Goal: Find specific page/section: Find specific page/section

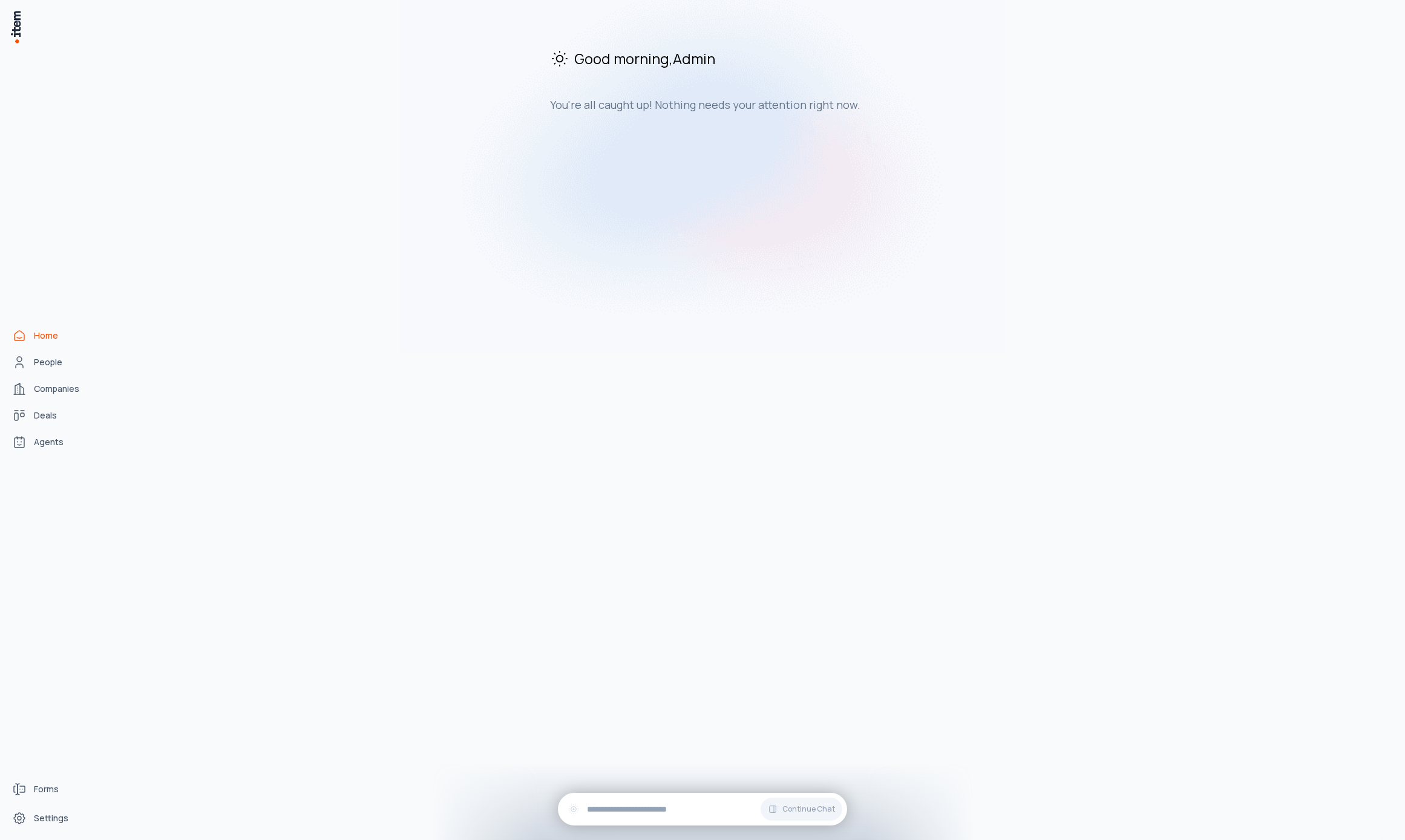
click at [416, 409] on div "Good morning , Admin You're all caught up! Nothing needs your attention right n…" at bounding box center [753, 425] width 1284 height 830
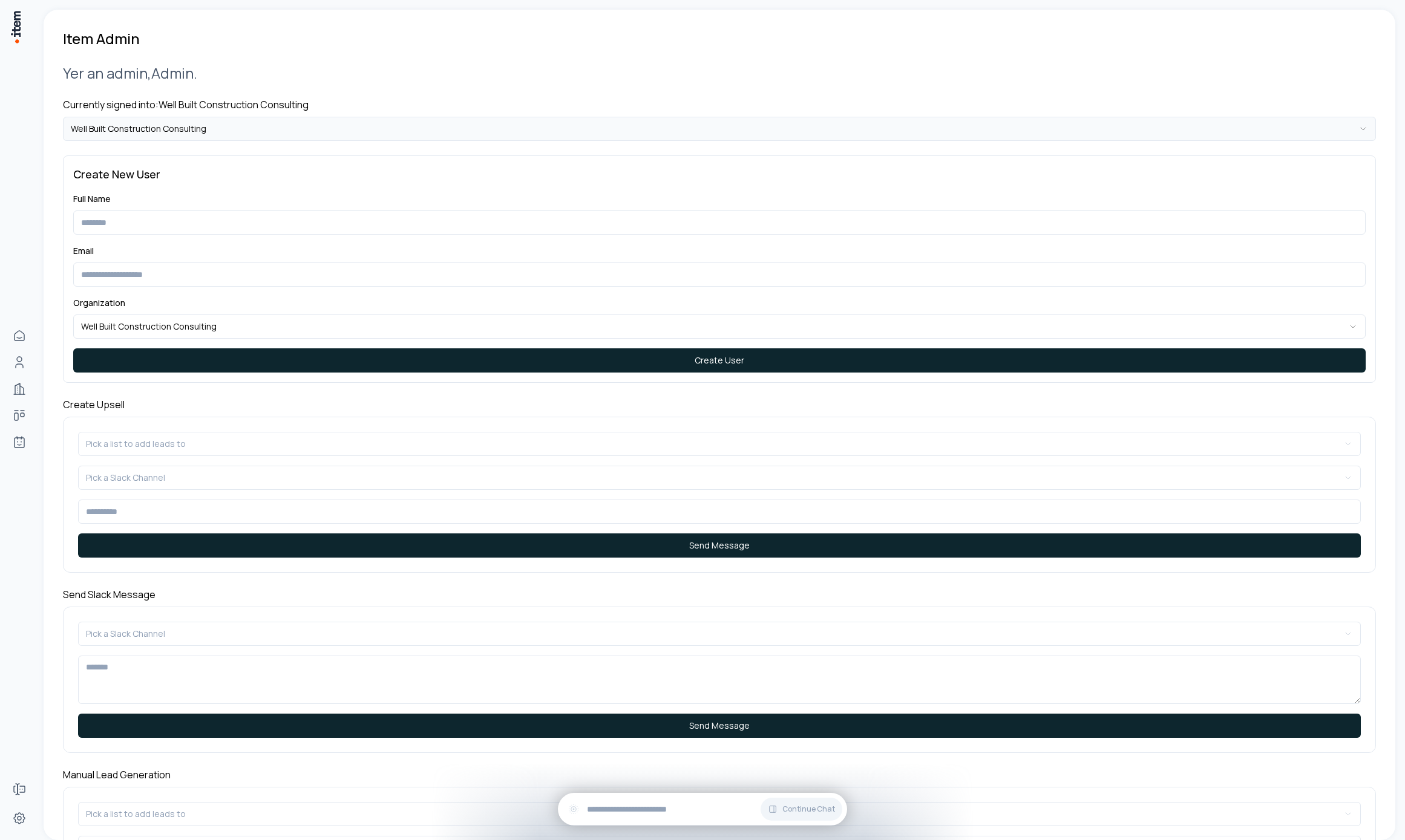
click at [254, 138] on html "**********" at bounding box center [702, 420] width 1405 height 840
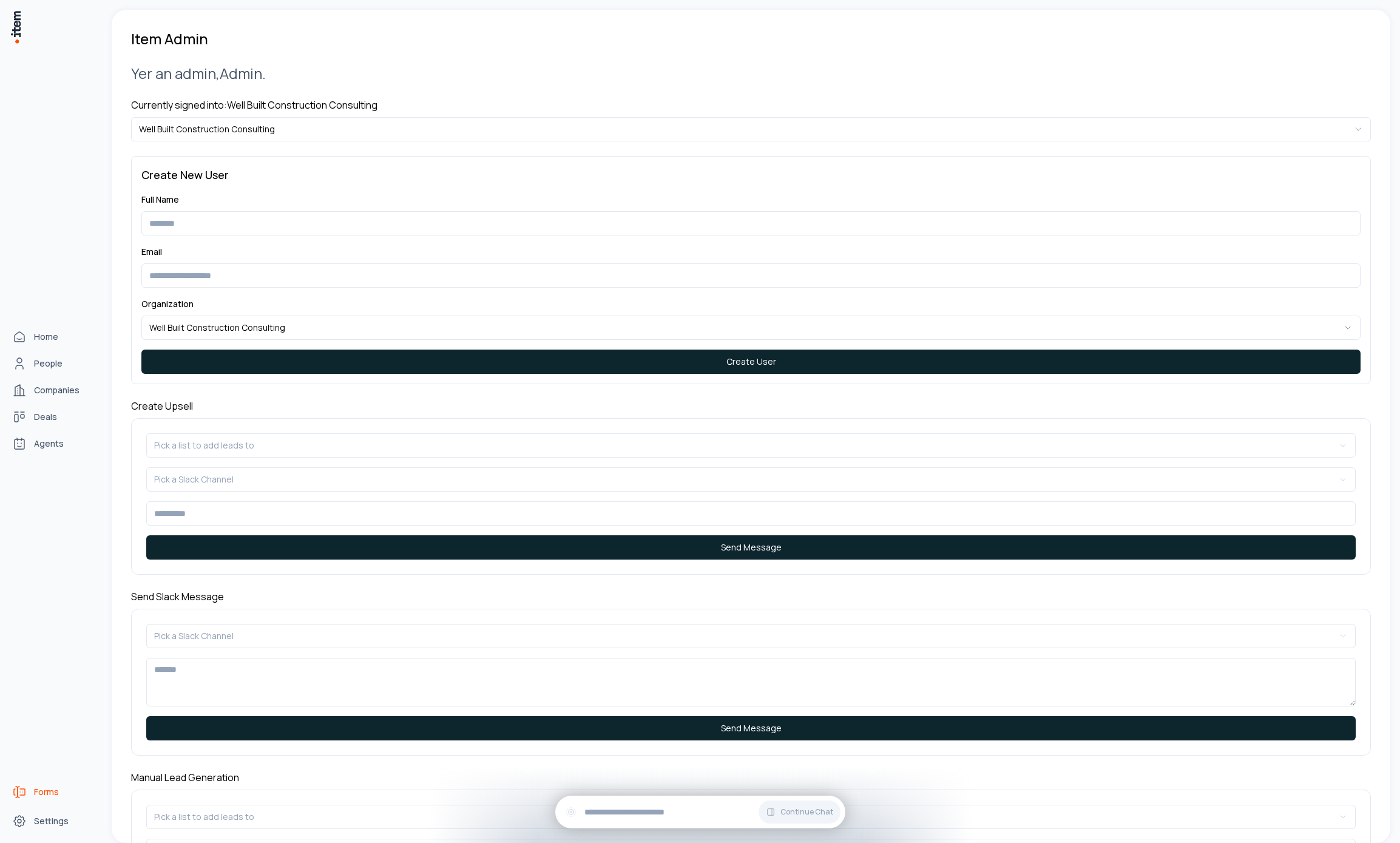
click at [22, 790] on icon "Forms" at bounding box center [19, 792] width 15 height 15
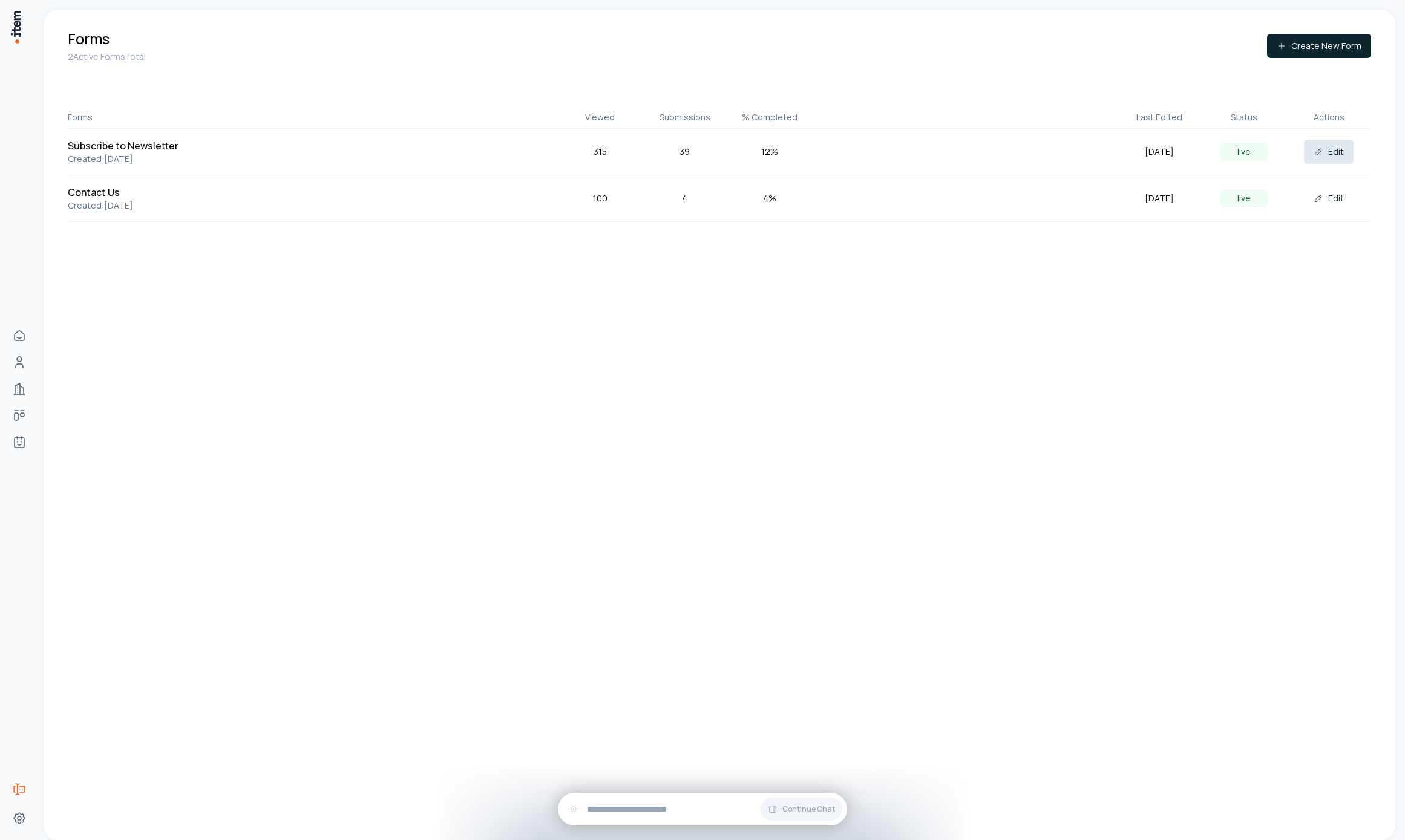
click at [1323, 158] on button "Edit" at bounding box center [1328, 152] width 50 height 24
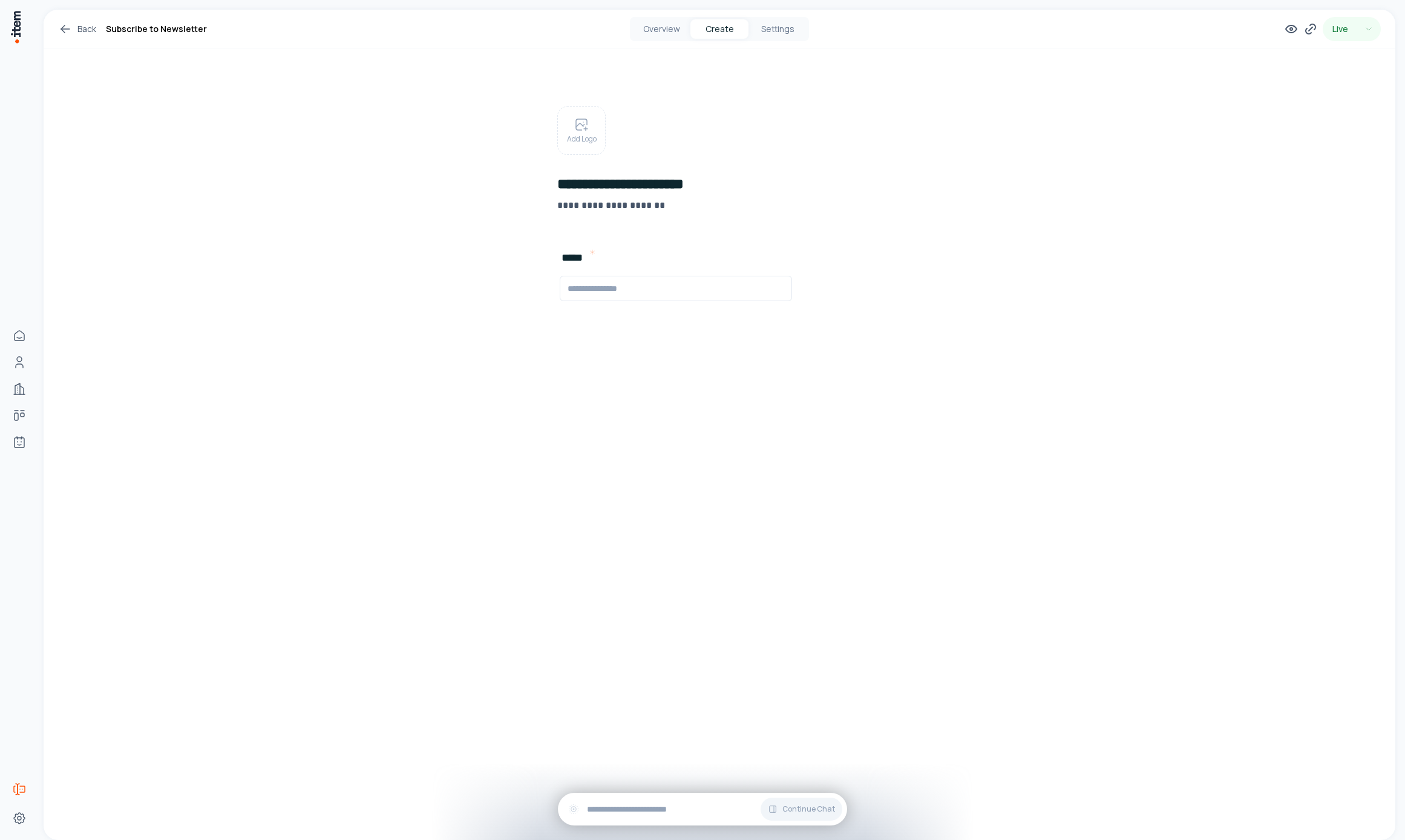
click at [657, 17] on div "Overview Create Settings" at bounding box center [719, 29] width 179 height 24
click at [658, 26] on button "Overview" at bounding box center [661, 29] width 58 height 19
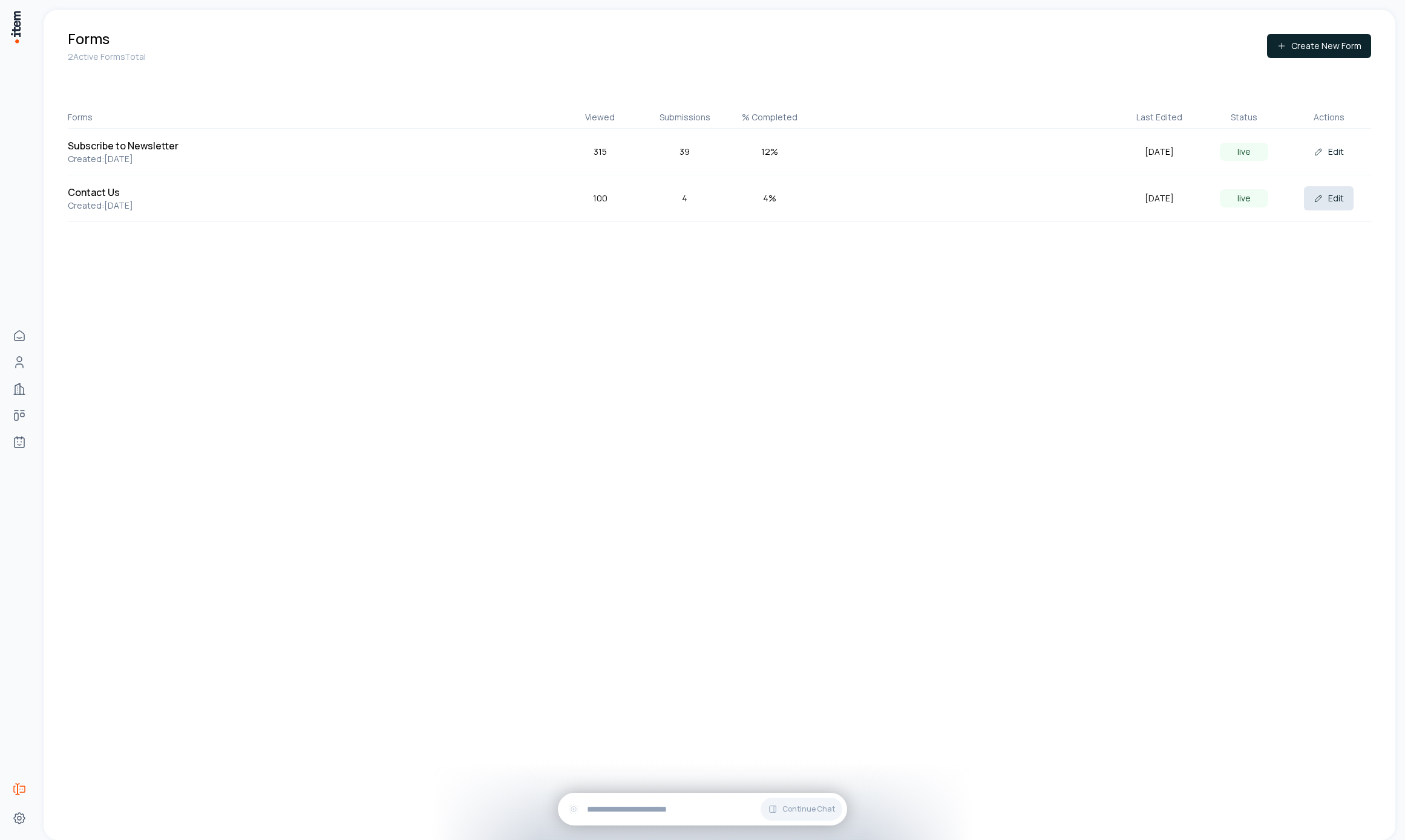
click at [1335, 200] on button "Edit" at bounding box center [1328, 198] width 50 height 24
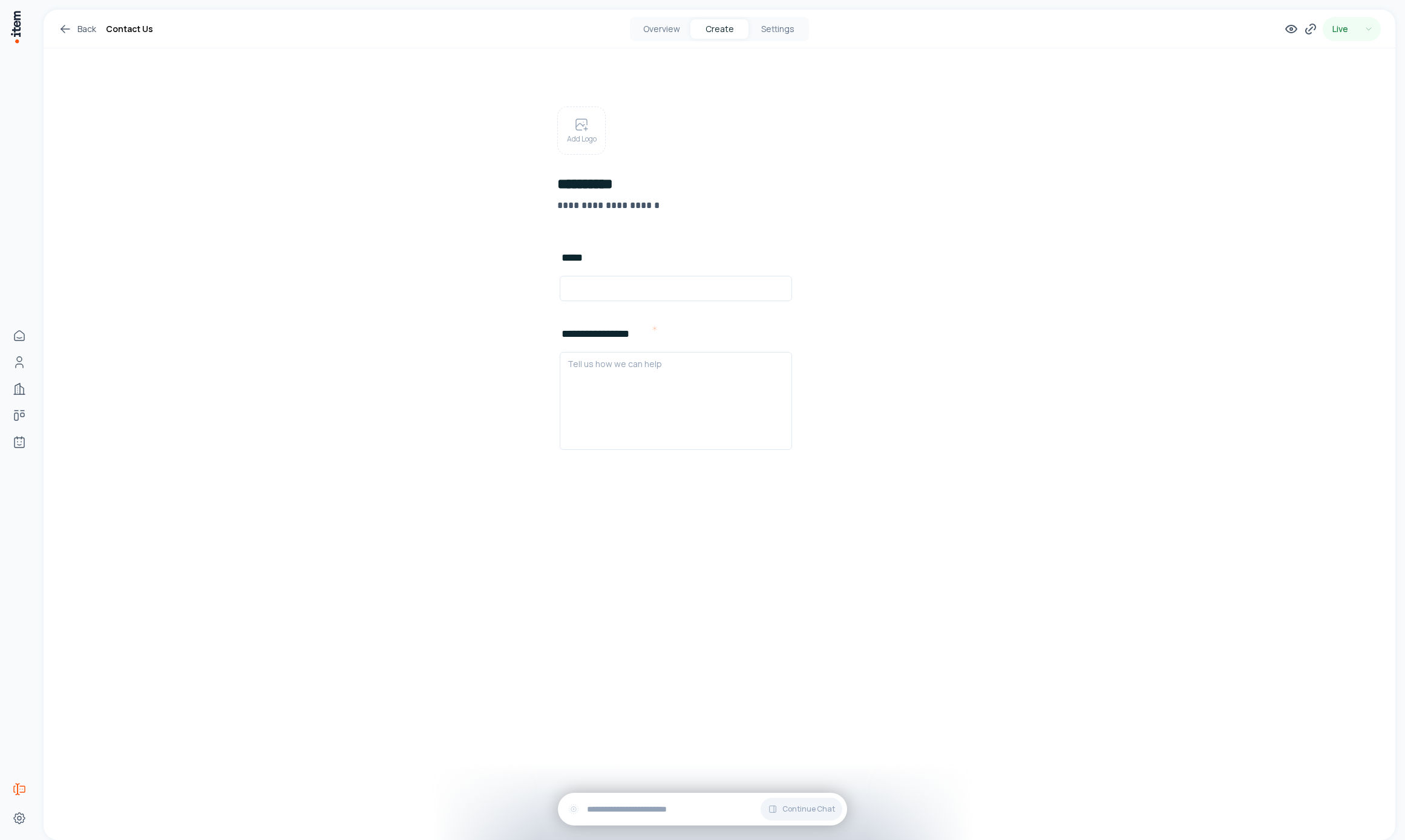
click at [667, 17] on div "Overview Create Settings" at bounding box center [719, 29] width 179 height 24
click at [669, 25] on button "Overview" at bounding box center [661, 29] width 58 height 19
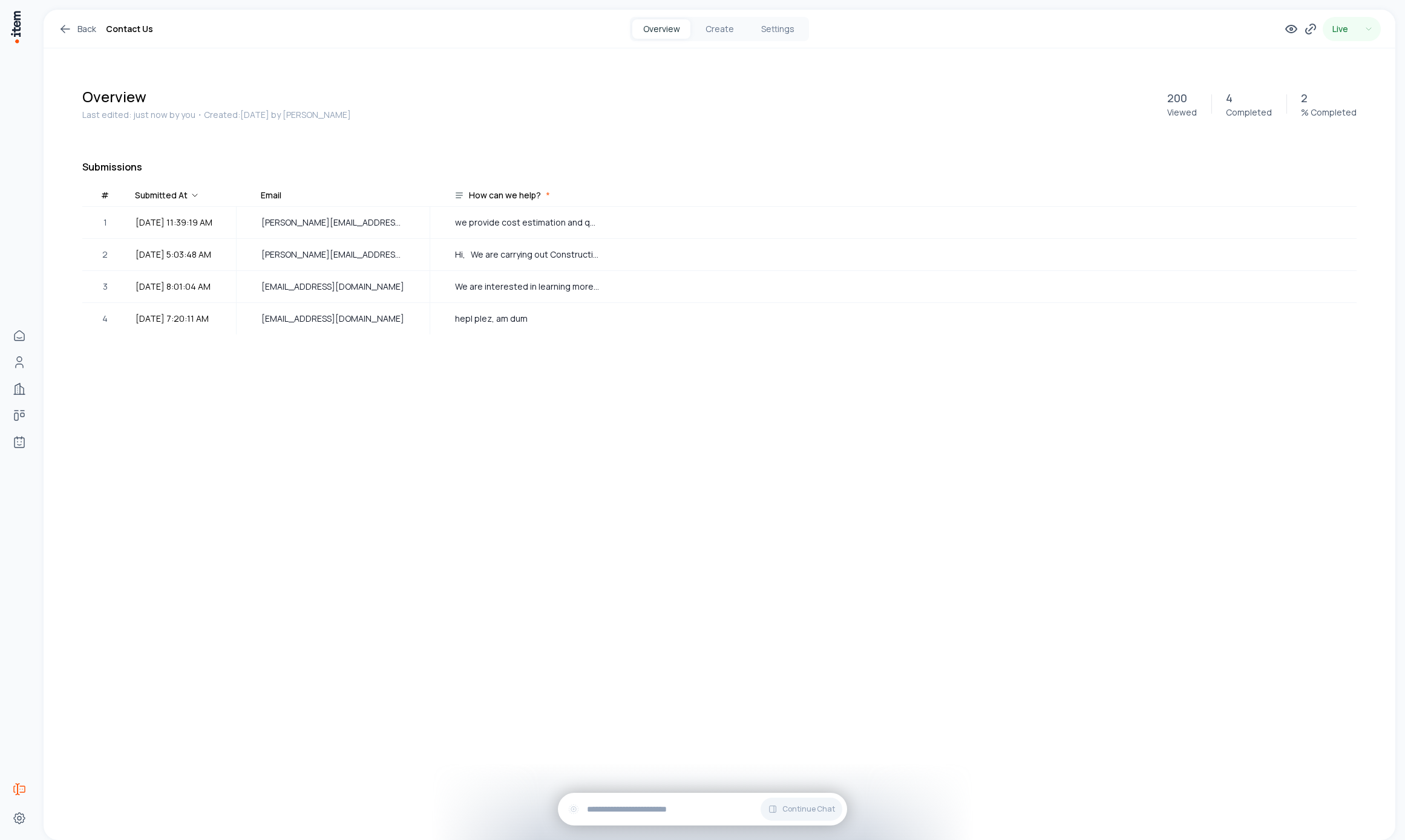
click at [775, 17] on div "Overview Create Settings" at bounding box center [719, 29] width 179 height 24
click at [777, 21] on button "Settings" at bounding box center [777, 29] width 58 height 19
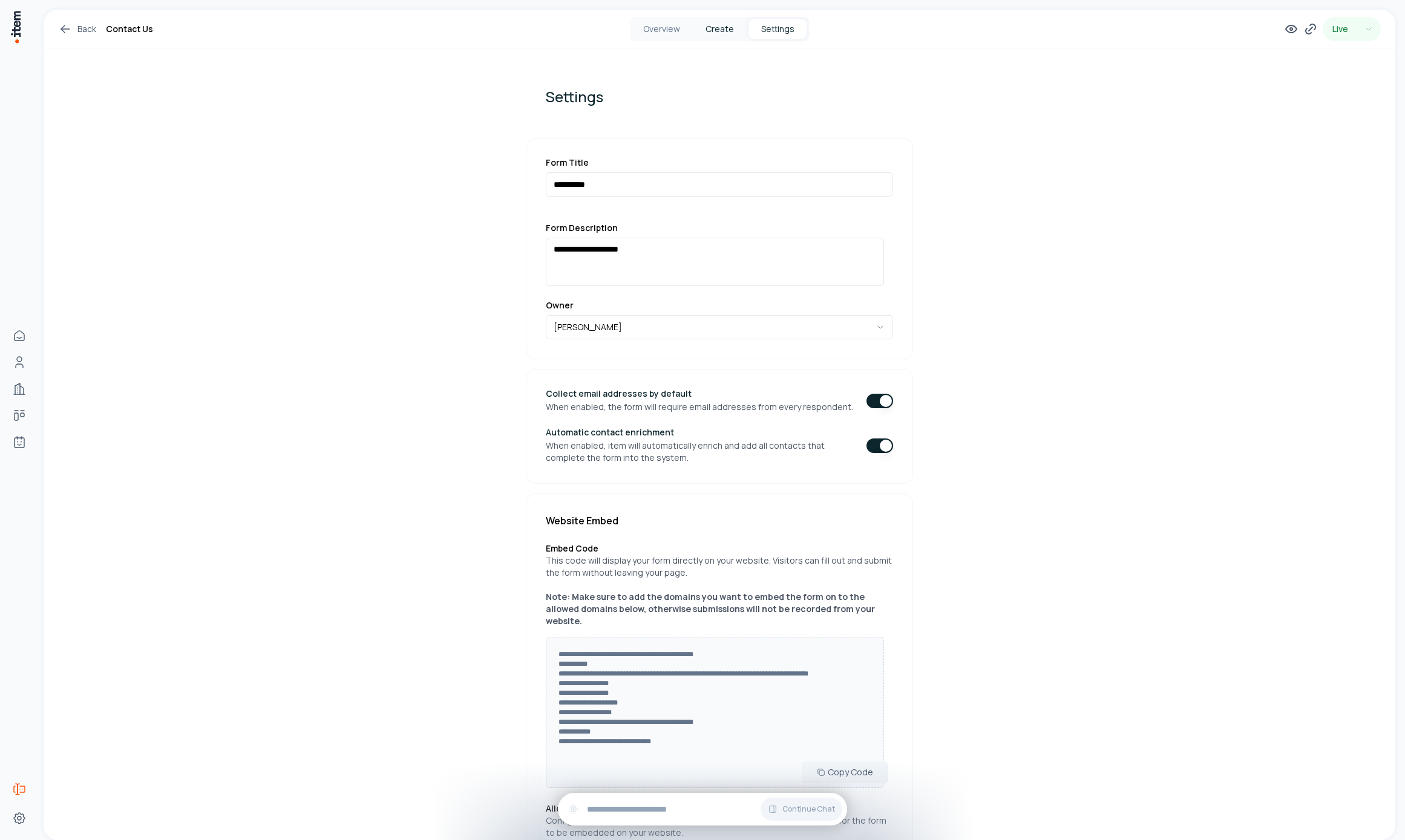
click at [719, 26] on button "Create" at bounding box center [719, 29] width 58 height 19
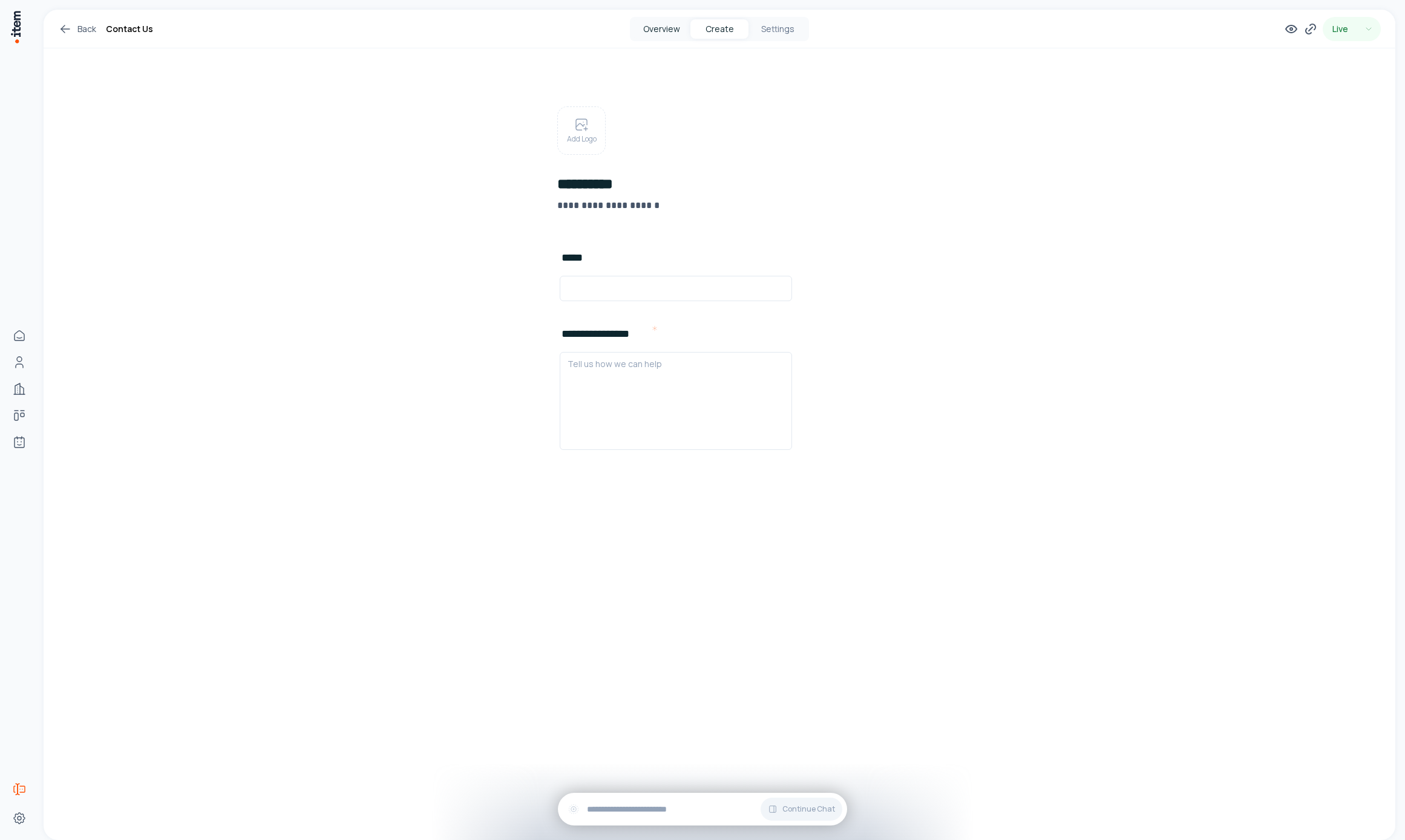
click at [660, 32] on button "Overview" at bounding box center [661, 29] width 58 height 19
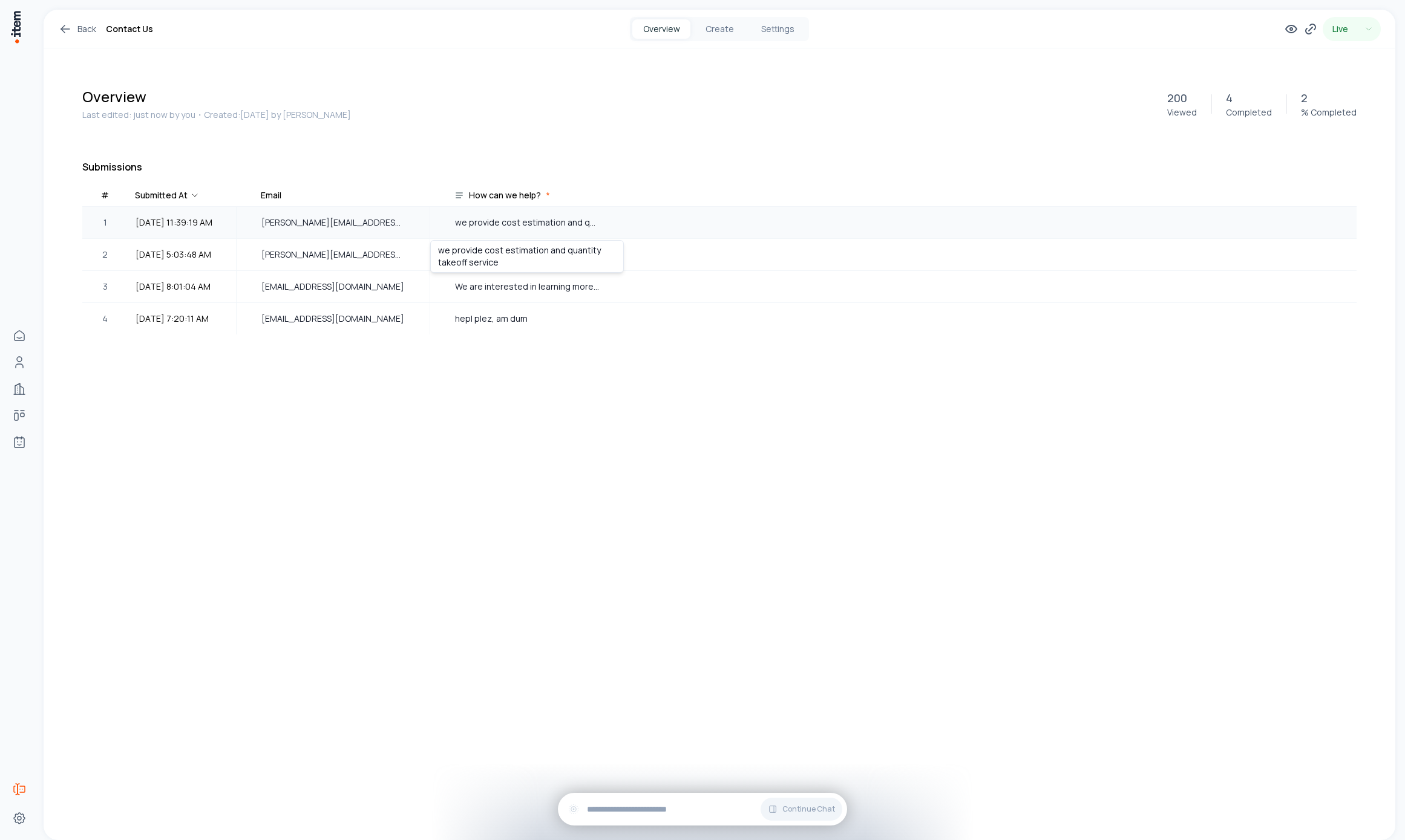
click at [529, 222] on span "we provide cost estimation and quantity takeoff service" at bounding box center [527, 222] width 144 height 14
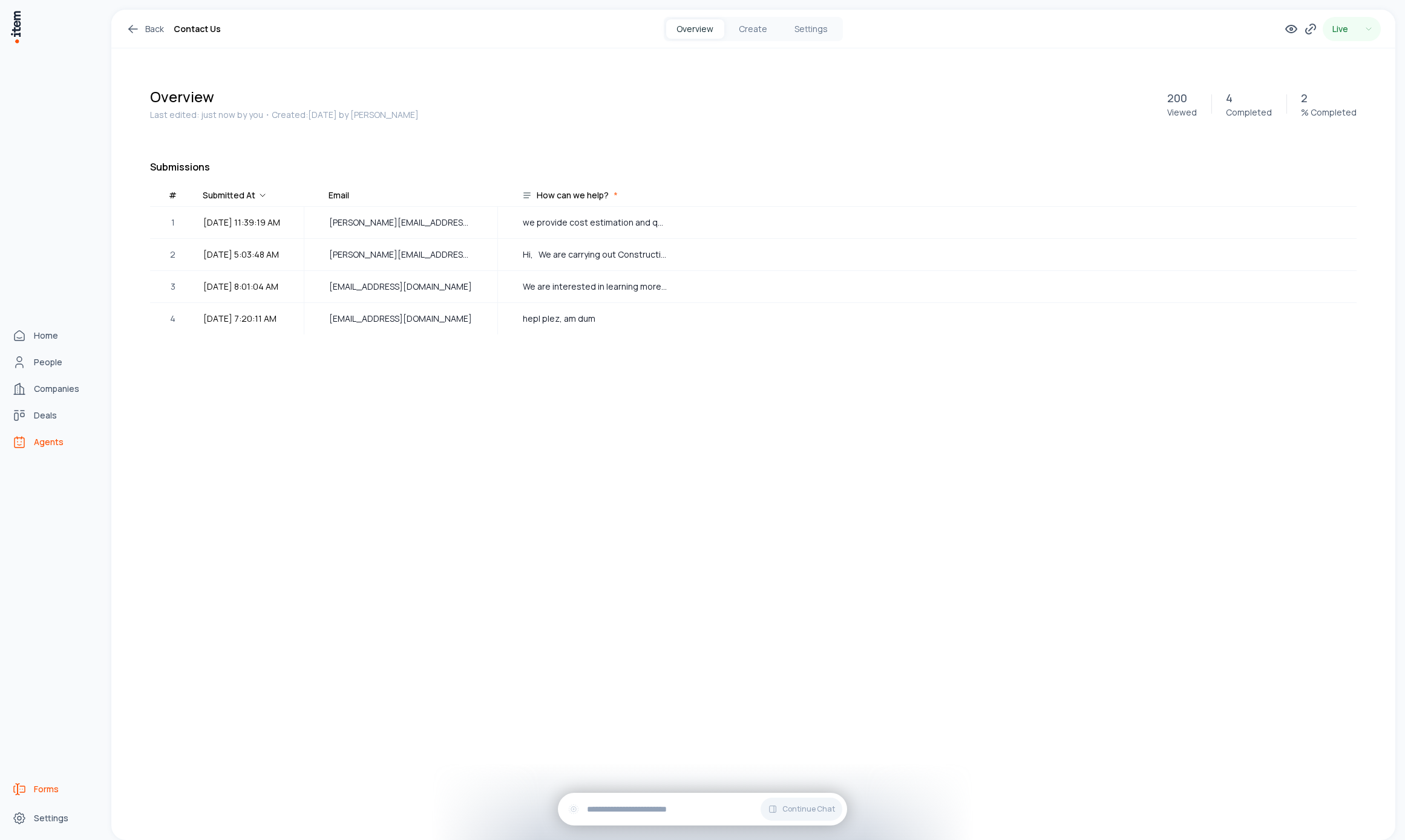
click at [29, 446] on link "Agents" at bounding box center [53, 442] width 92 height 24
